Goal: Navigation & Orientation: Go to known website

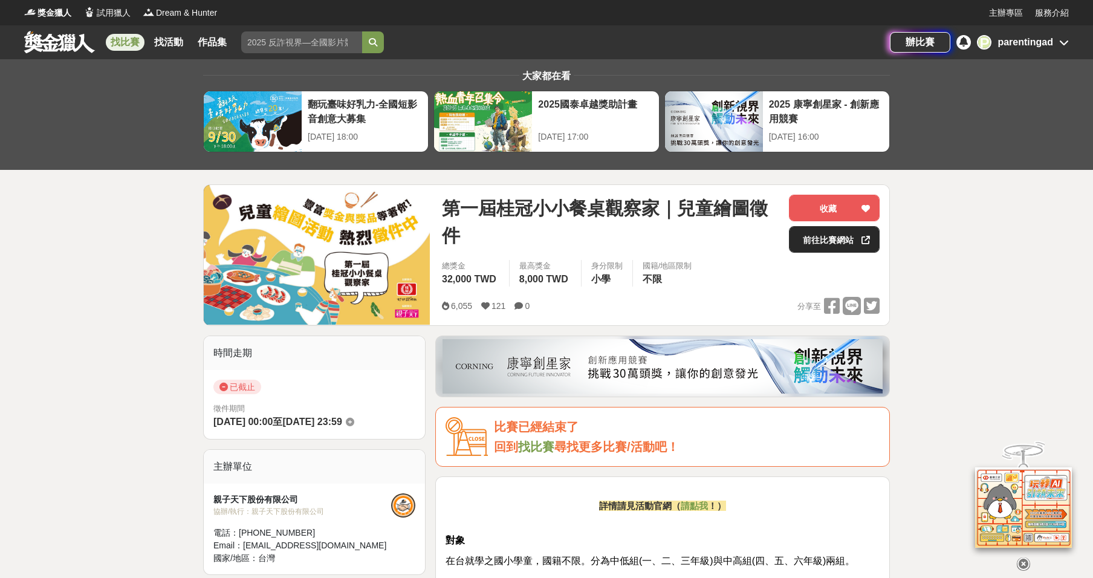
click at [850, 245] on link "前往比賽網站" at bounding box center [834, 239] width 91 height 27
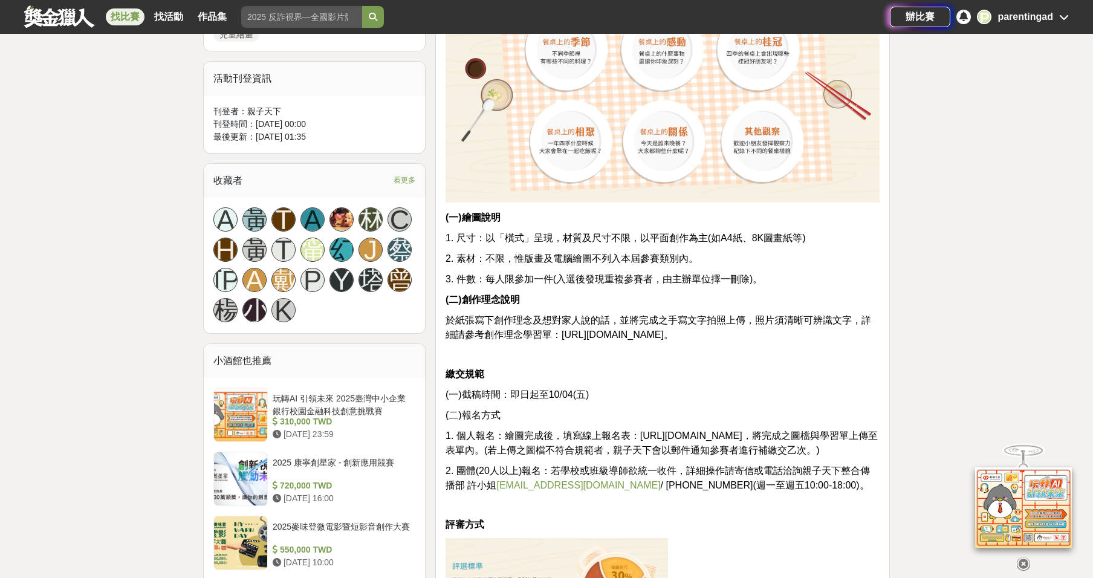
scroll to position [847, 0]
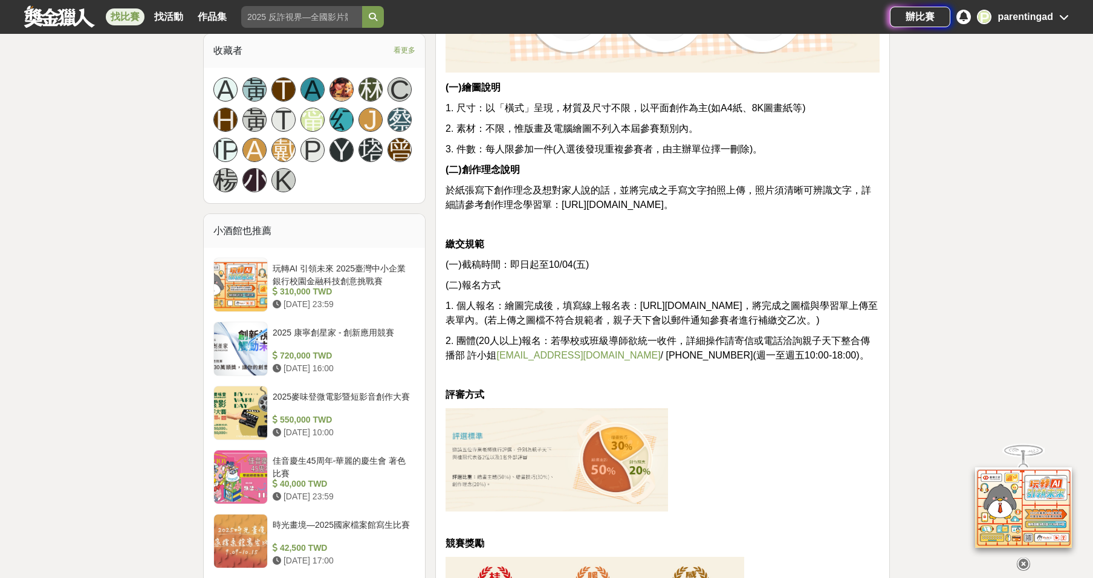
click at [581, 208] on span "於紙張寫下創作理念及想對家人說的話，並將完成之手寫文字拍照上傳，照片須清晰可辨識文字，詳細請參考創作理念學習單：https://cplink.co/leZNO…" at bounding box center [659, 197] width 426 height 25
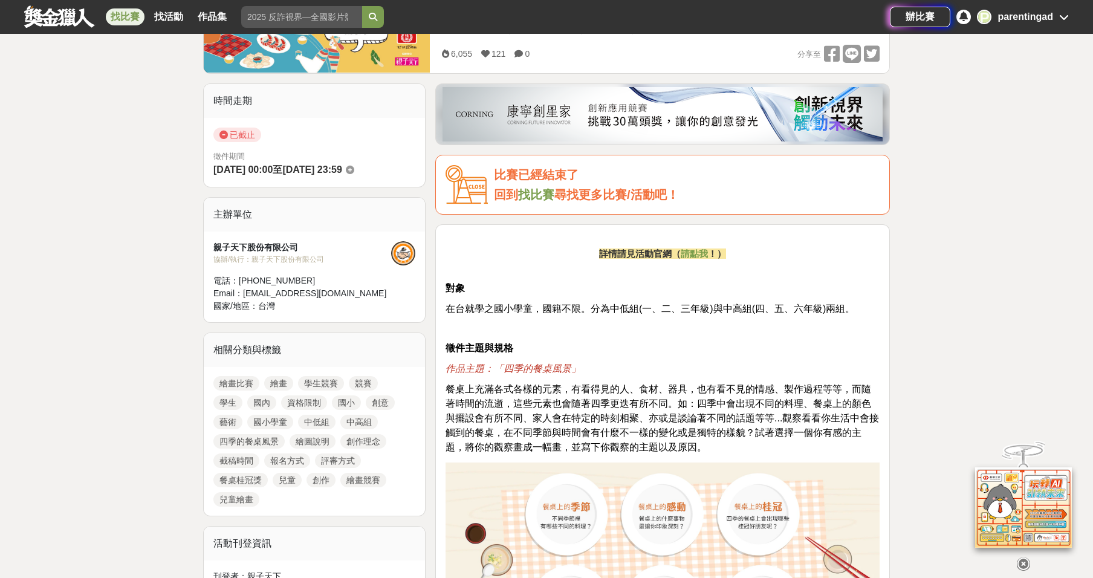
scroll to position [219, 0]
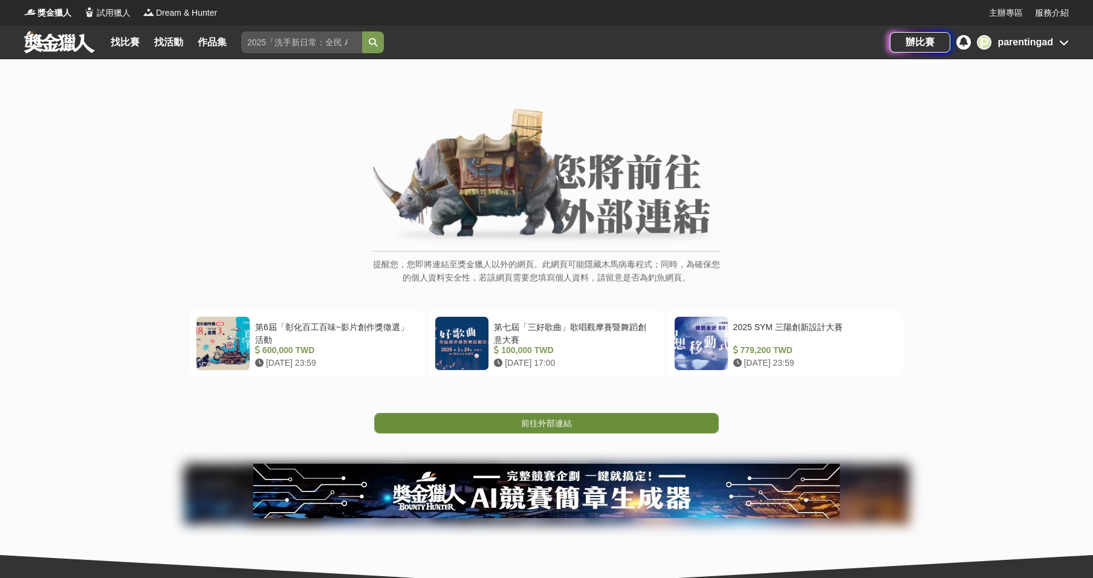
click at [543, 424] on span "前往外部連結" at bounding box center [546, 423] width 51 height 10
